Goal: Information Seeking & Learning: Learn about a topic

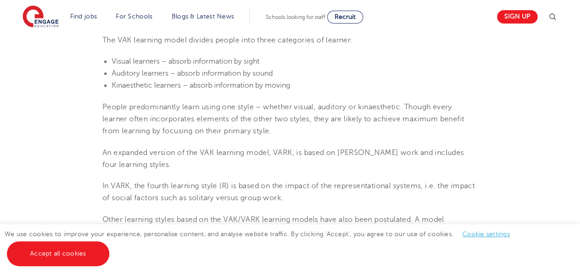
scroll to position [364, 0]
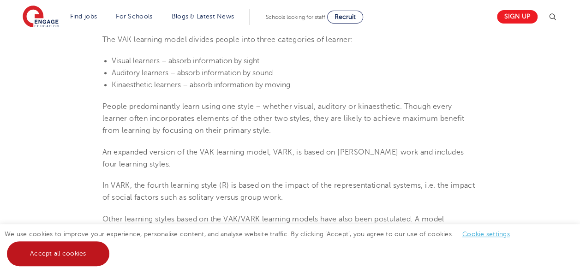
click at [78, 252] on link "Accept all cookies" at bounding box center [58, 253] width 102 height 25
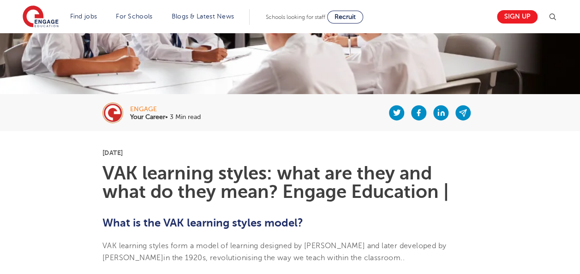
scroll to position [0, 0]
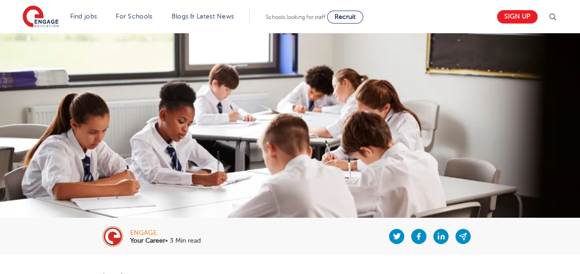
drag, startPoint x: 557, startPoint y: 0, endPoint x: 370, endPoint y: 29, distance: 189.0
click at [370, 29] on section "Find jobs All vacancies We have one of the UK's largest database. and with hund…" at bounding box center [257, 17] width 469 height 34
click at [447, 14] on section "Find jobs All vacancies We have one of the UK's largest database. and with hund…" at bounding box center [257, 17] width 469 height 34
drag, startPoint x: 435, startPoint y: 56, endPoint x: 363, endPoint y: 115, distance: 93.5
click at [363, 115] on img at bounding box center [290, 178] width 580 height 290
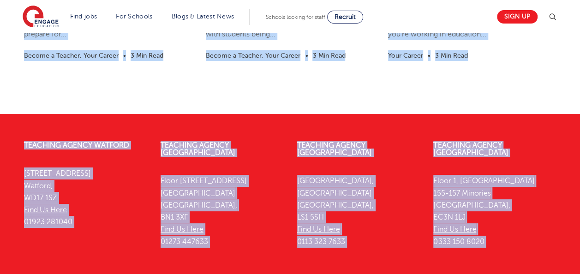
scroll to position [1817, 0]
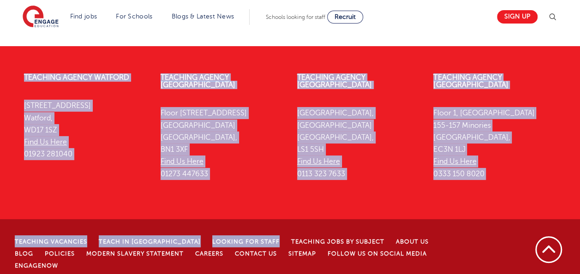
drag, startPoint x: 100, startPoint y: 95, endPoint x: 326, endPoint y: 298, distance: 303.2
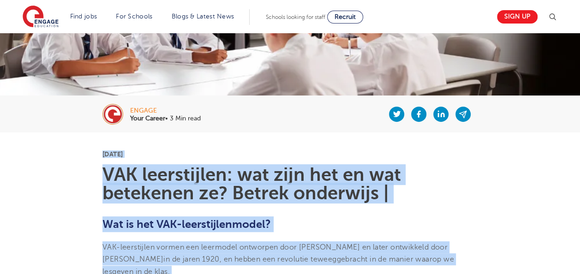
scroll to position [122, 0]
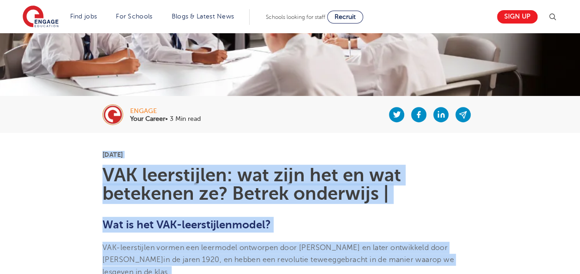
click at [472, 189] on h1 "VAK leerstijlen: wat zijn het en wat betekenen ze? Betrek onderwijs |" at bounding box center [289, 184] width 375 height 37
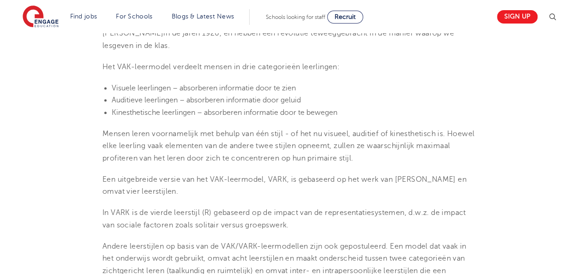
scroll to position [351, 0]
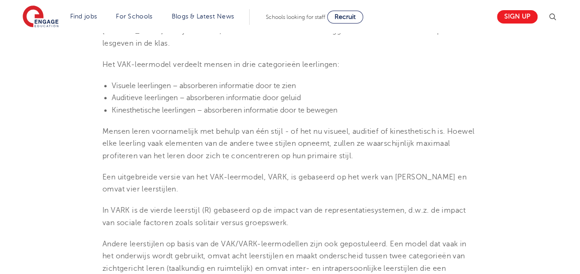
click at [472, 189] on p "Een uitgebreide versie van het VAK-leermodel, VARK, is gebaseerd op het werk va…" at bounding box center [289, 183] width 375 height 24
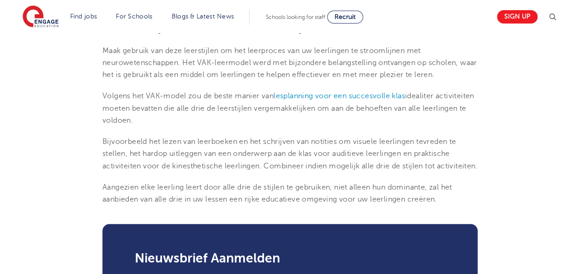
scroll to position [1167, 0]
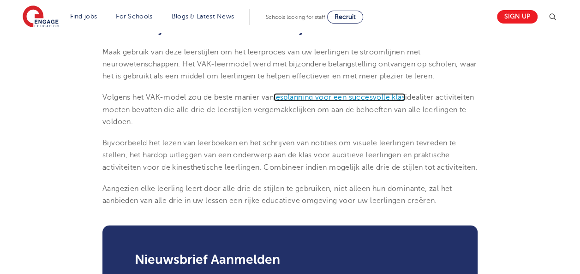
click at [354, 95] on span "lesplanning voor een succesvolle klas" at bounding box center [339, 97] width 131 height 8
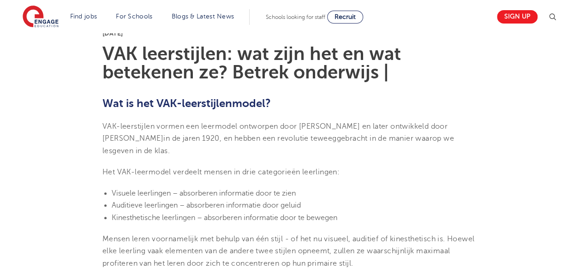
scroll to position [256, 0]
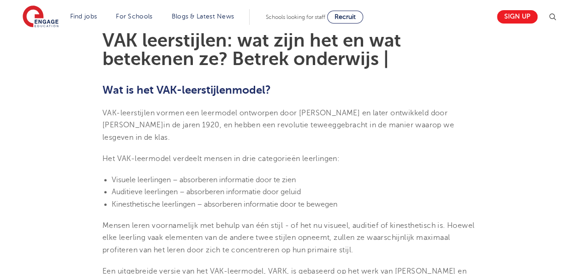
drag, startPoint x: 125, startPoint y: 128, endPoint x: 102, endPoint y: 109, distance: 29.8
click at [102, 109] on span "VAK-leerstijlen vormen een leermodel ontworpen door [PERSON_NAME] en later ontw…" at bounding box center [278, 125] width 352 height 33
drag, startPoint x: 102, startPoint y: 109, endPoint x: 142, endPoint y: 132, distance: 45.3
click at [142, 132] on p "VAK-leerstijlen vormen een leermodel ontworpen door [PERSON_NAME] en later ontw…" at bounding box center [289, 125] width 375 height 36
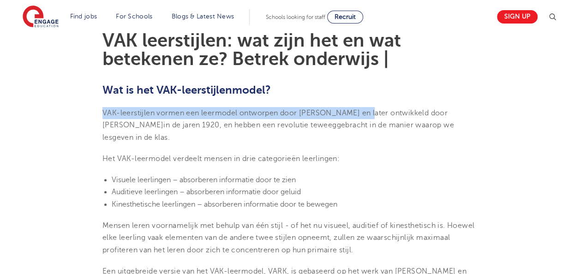
drag, startPoint x: 366, startPoint y: 113, endPoint x: 104, endPoint y: 108, distance: 262.1
click at [104, 108] on p "VAK-leerstijlen vormen een leermodel ontworpen door [PERSON_NAME] en later ontw…" at bounding box center [289, 125] width 375 height 36
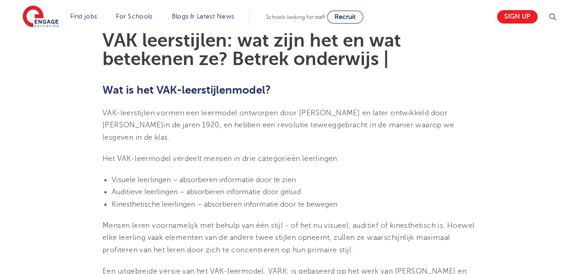
click at [371, 174] on li "Visuele leerlingen – absorberen informatie door te zien" at bounding box center [295, 180] width 366 height 12
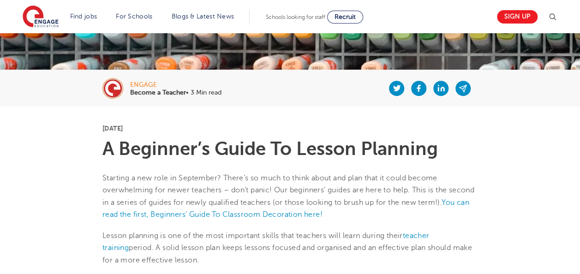
scroll to position [134, 0]
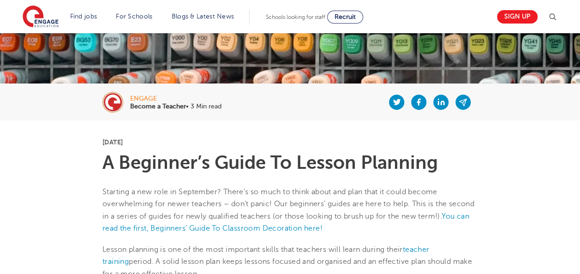
drag, startPoint x: 354, startPoint y: 101, endPoint x: 102, endPoint y: 163, distance: 259.3
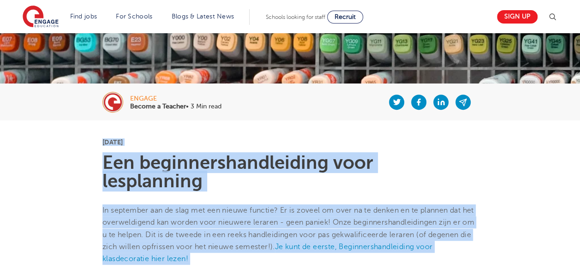
drag, startPoint x: 523, startPoint y: 199, endPoint x: 507, endPoint y: 215, distance: 21.9
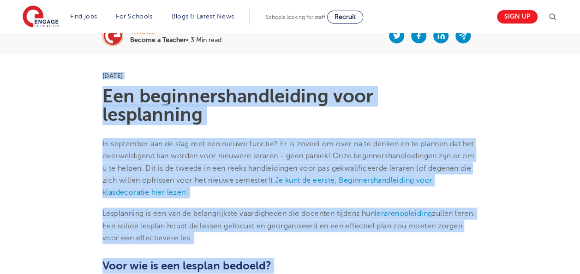
scroll to position [203, 0]
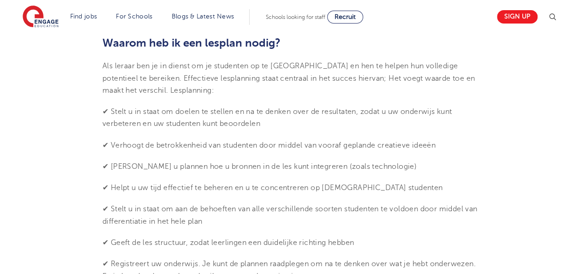
scroll to position [532, 0]
